Goal: Task Accomplishment & Management: Manage account settings

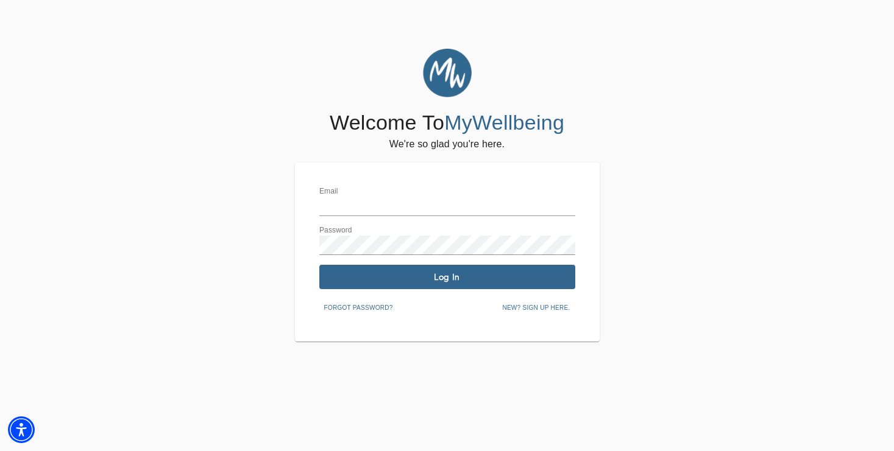
type input "[EMAIL_ADDRESS][DOMAIN_NAME]"
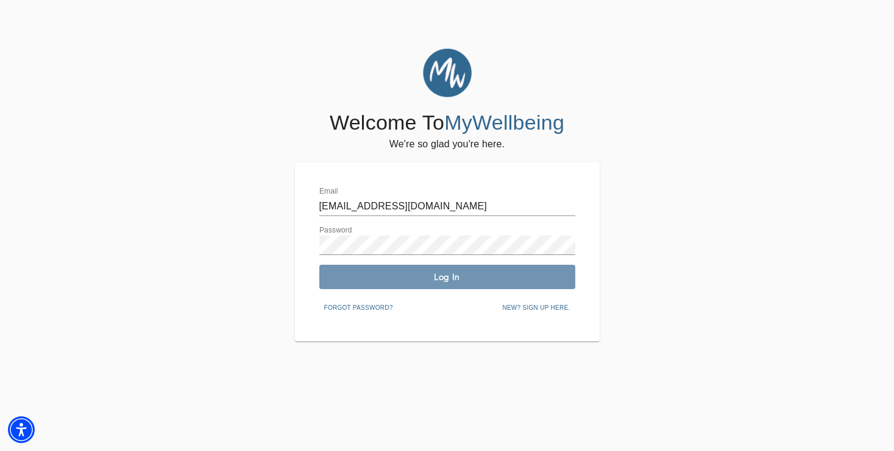
click at [530, 282] on span "Log In" at bounding box center [447, 278] width 246 height 12
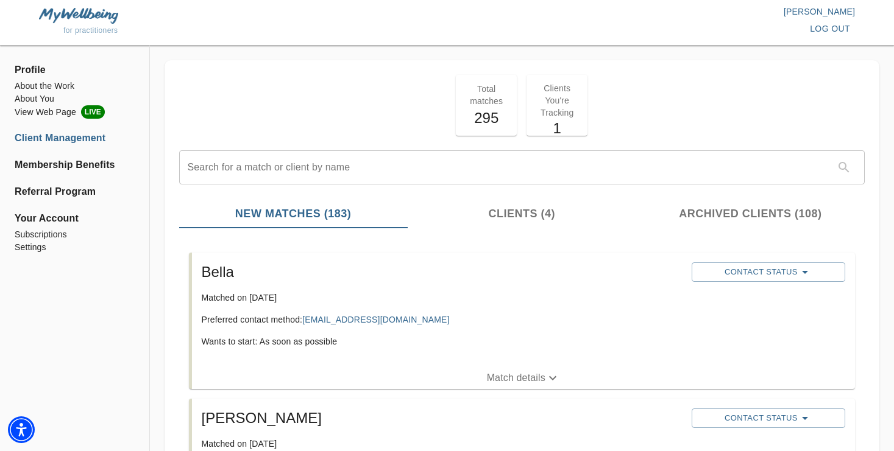
click at [51, 138] on li "Client Management" at bounding box center [75, 138] width 120 height 15
